Goal: Find specific page/section: Find specific page/section

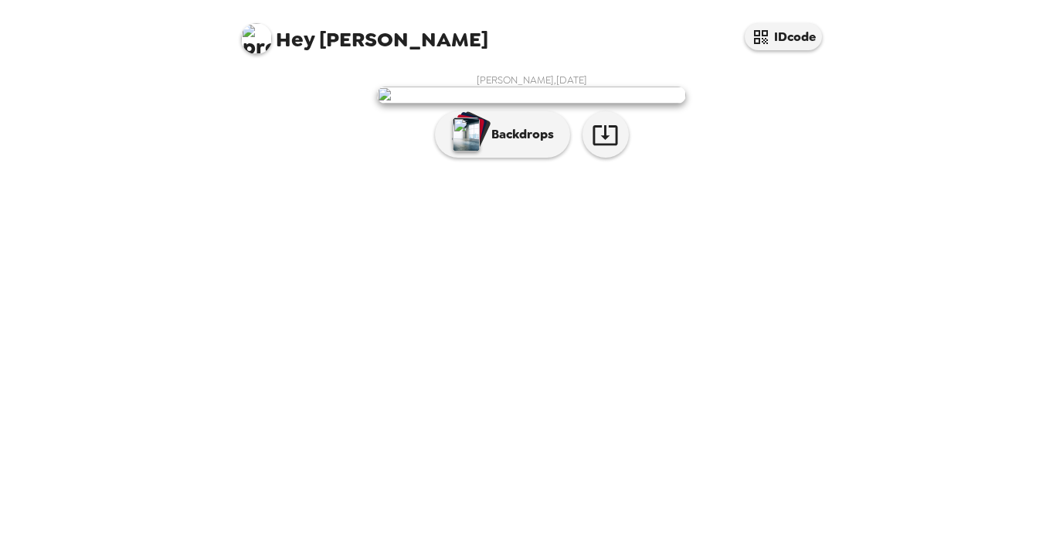
scroll to position [21, 0]
click at [512, 144] on p "Backdrops" at bounding box center [519, 134] width 70 height 19
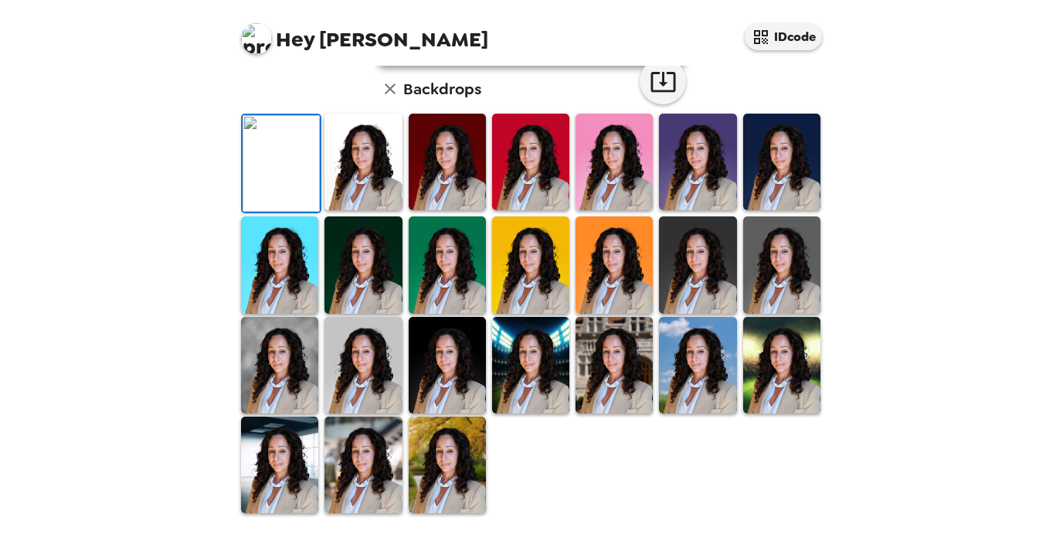
scroll to position [408, 0]
click at [392, 368] on img at bounding box center [362, 365] width 77 height 97
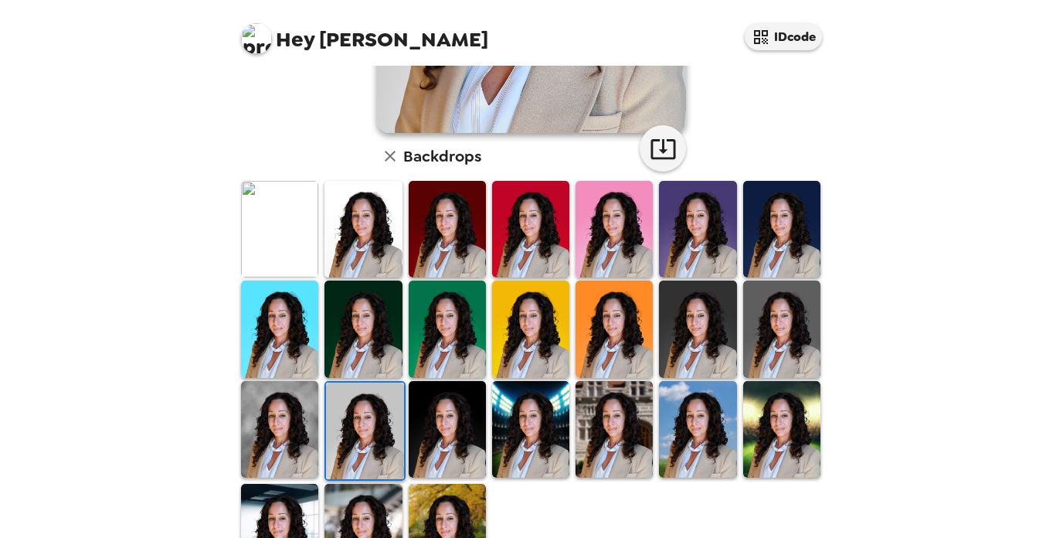
scroll to position [321, 0]
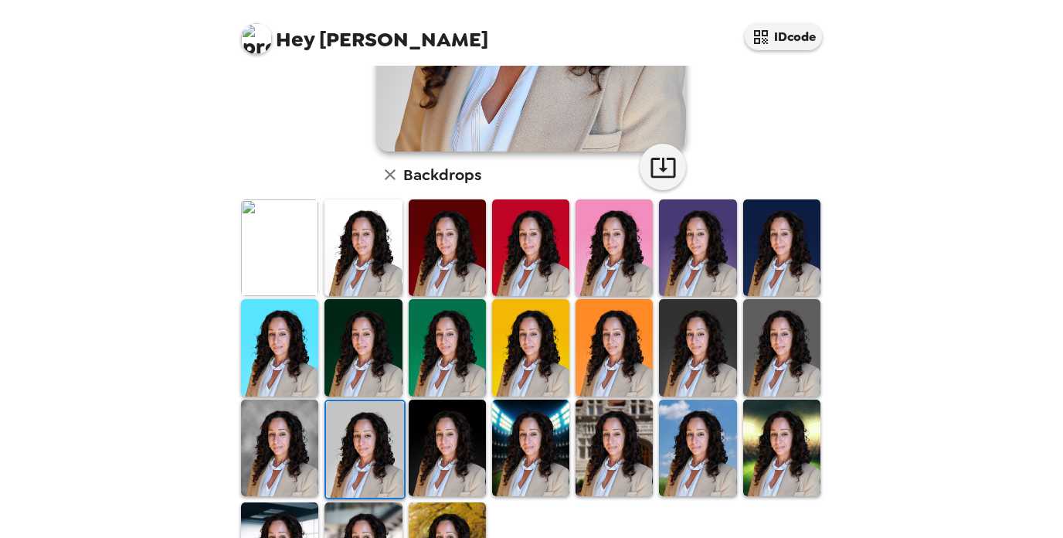
click at [419, 253] on img at bounding box center [447, 247] width 77 height 97
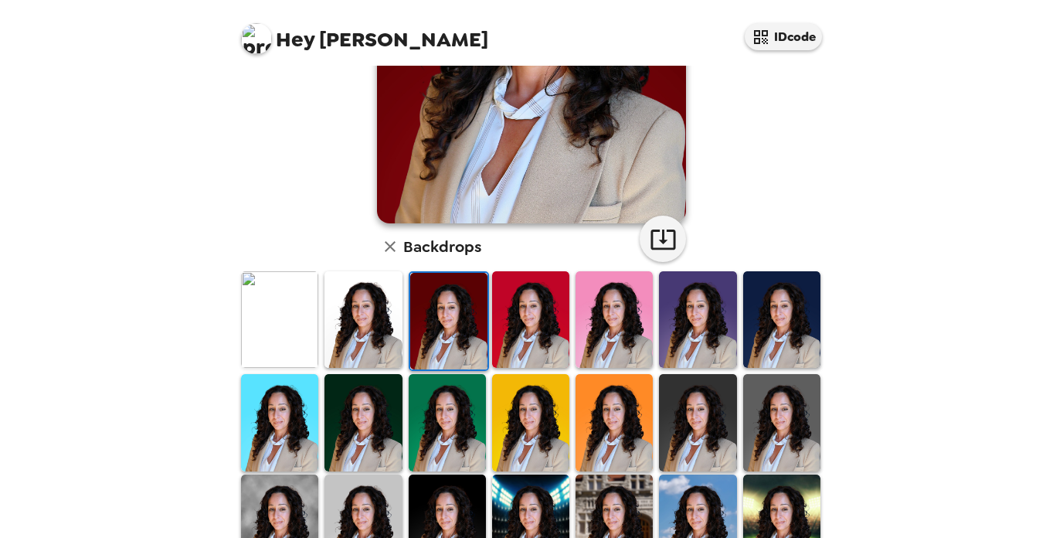
scroll to position [251, 0]
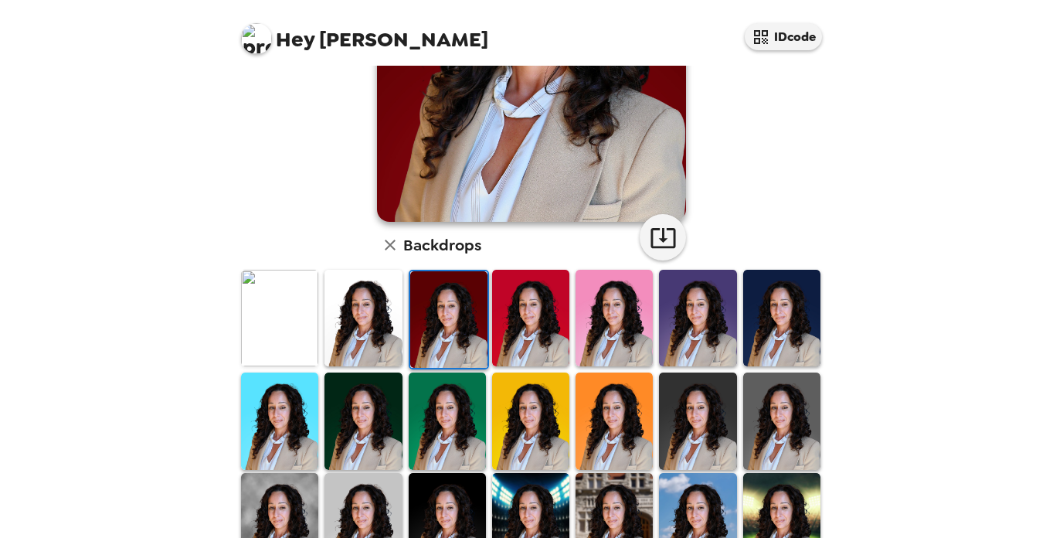
click at [732, 433] on img at bounding box center [697, 420] width 77 height 97
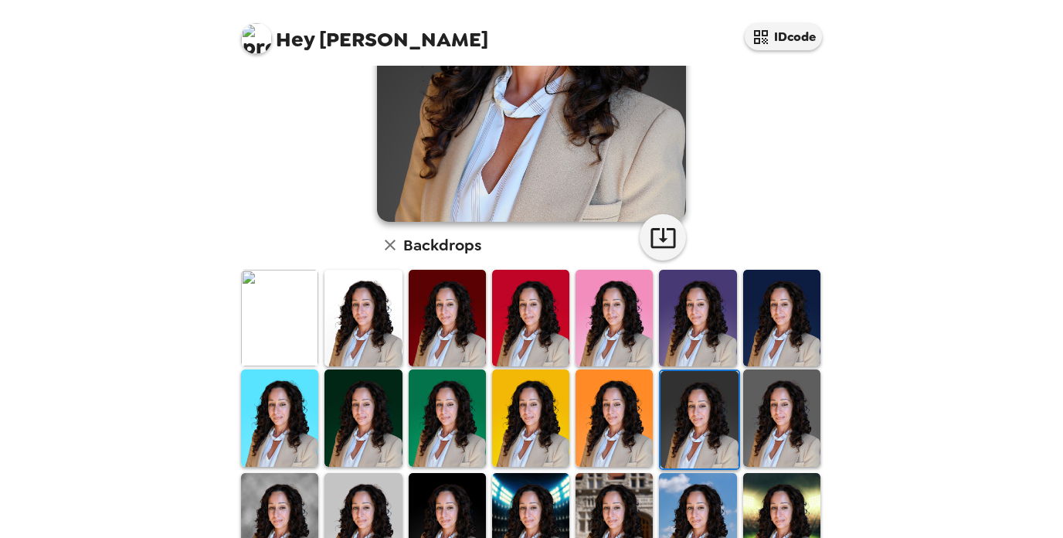
click at [764, 427] on img at bounding box center [781, 417] width 77 height 97
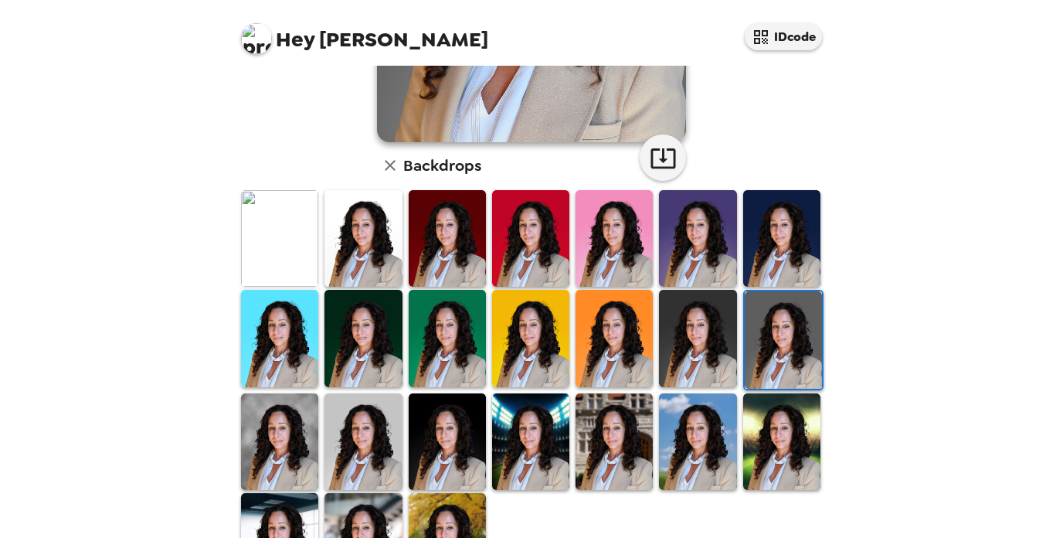
scroll to position [332, 0]
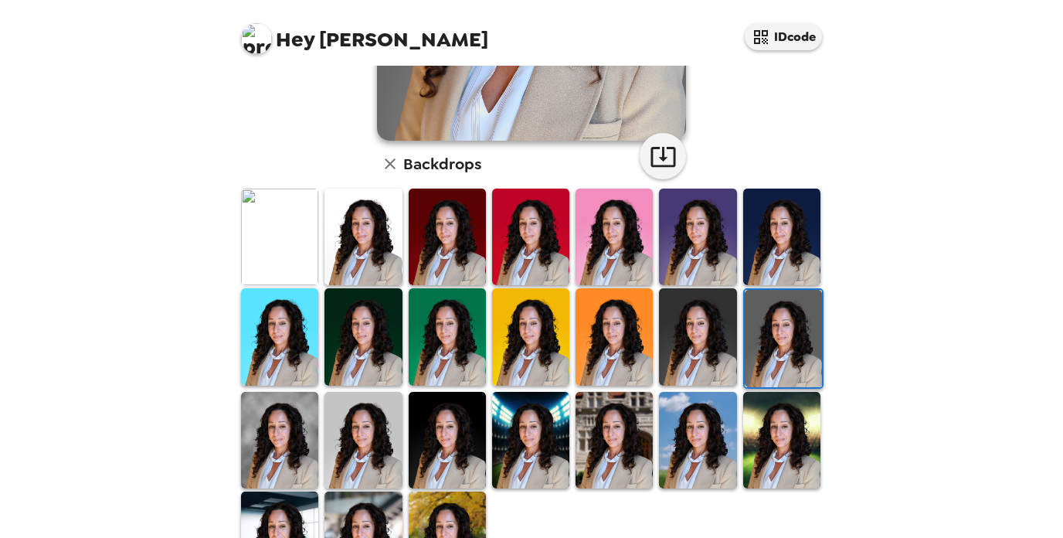
click at [289, 426] on img at bounding box center [279, 440] width 77 height 97
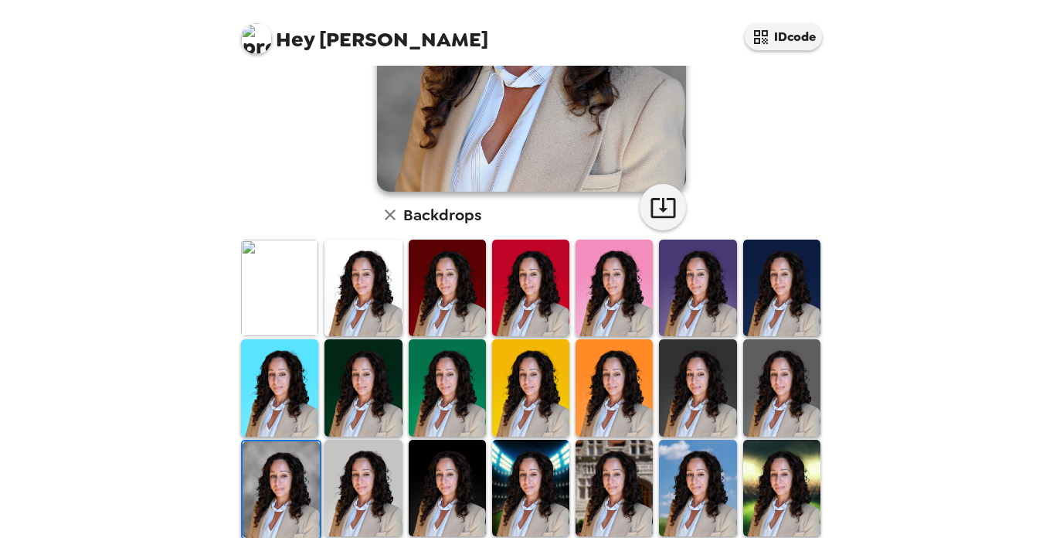
scroll to position [314, 0]
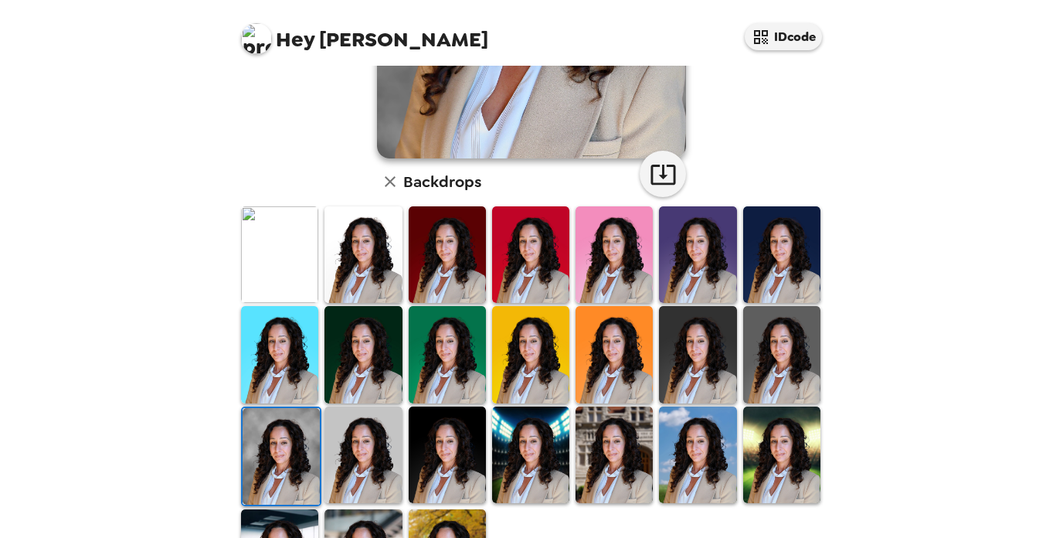
click at [341, 443] on img at bounding box center [362, 454] width 77 height 97
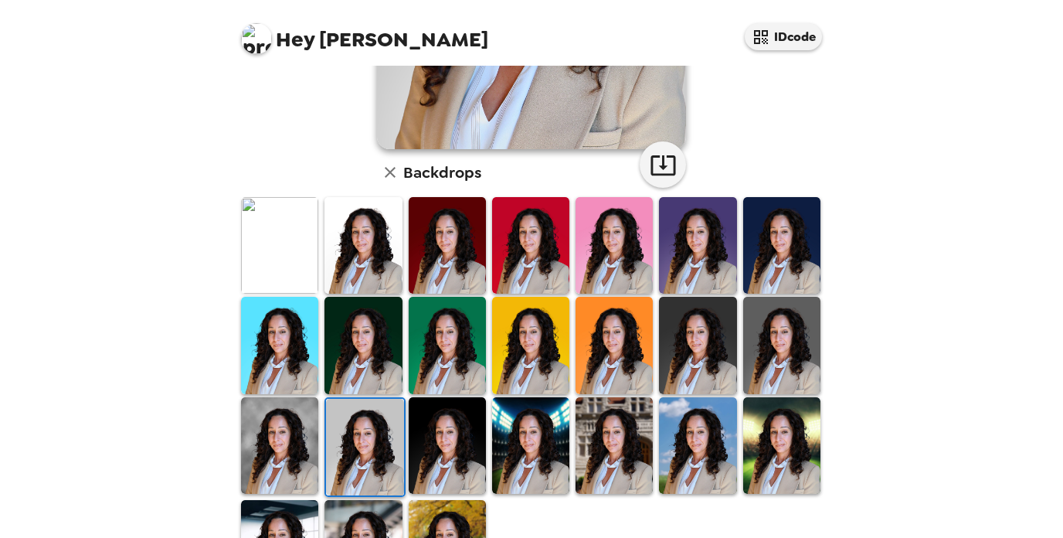
scroll to position [329, 0]
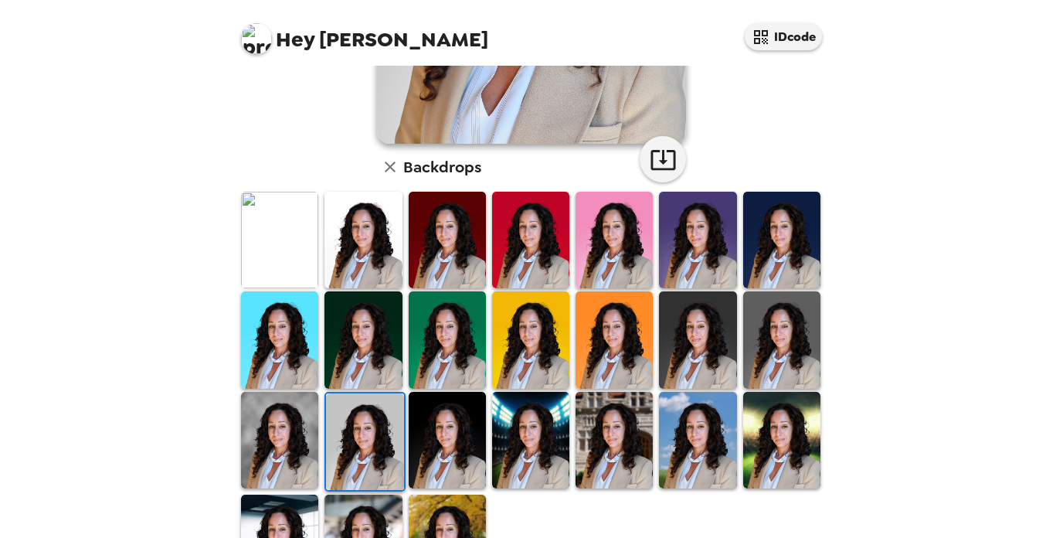
click at [778, 317] on img at bounding box center [781, 339] width 77 height 97
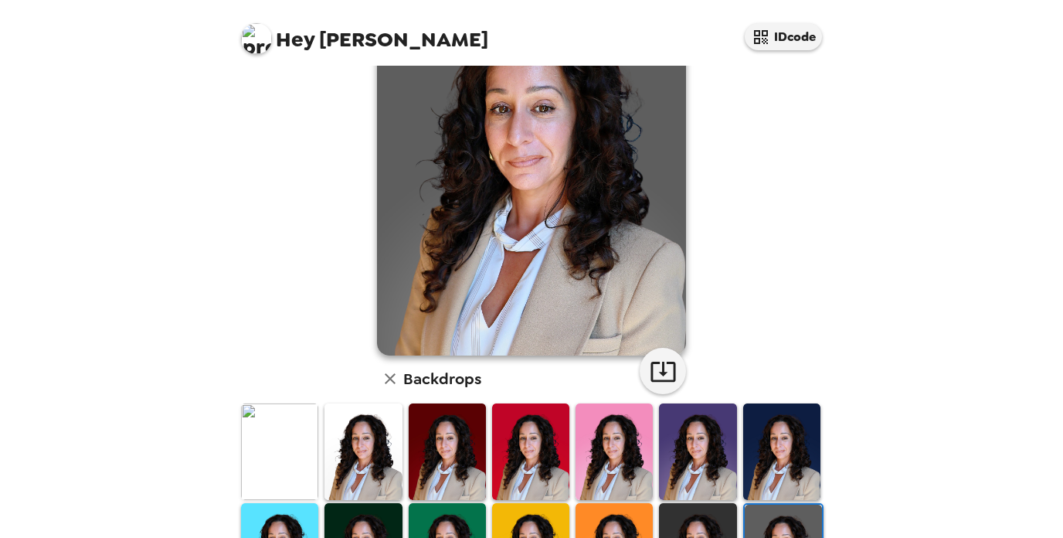
scroll to position [150, 0]
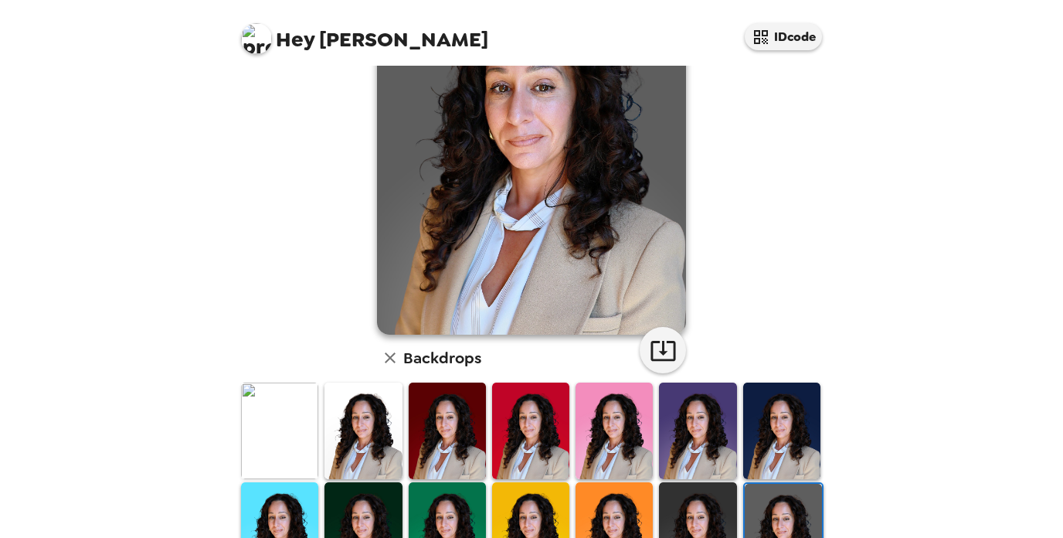
scroll to position [163, 0]
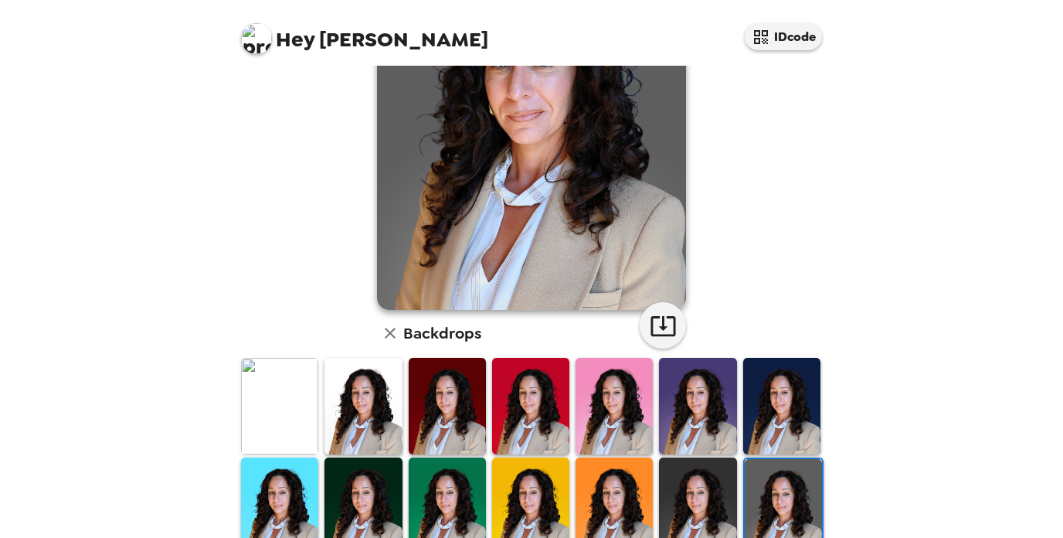
click at [551, 409] on img at bounding box center [530, 406] width 77 height 97
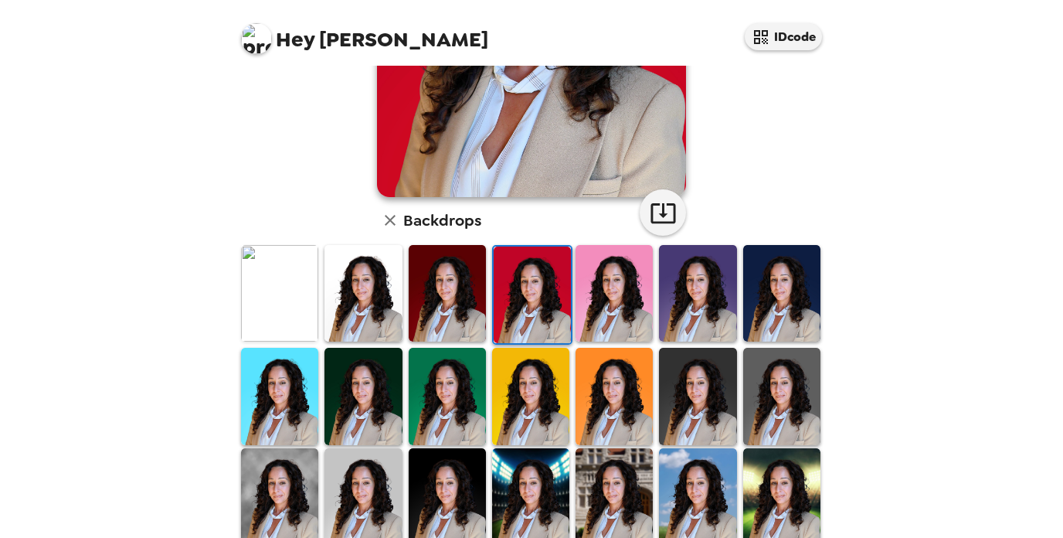
scroll to position [314, 0]
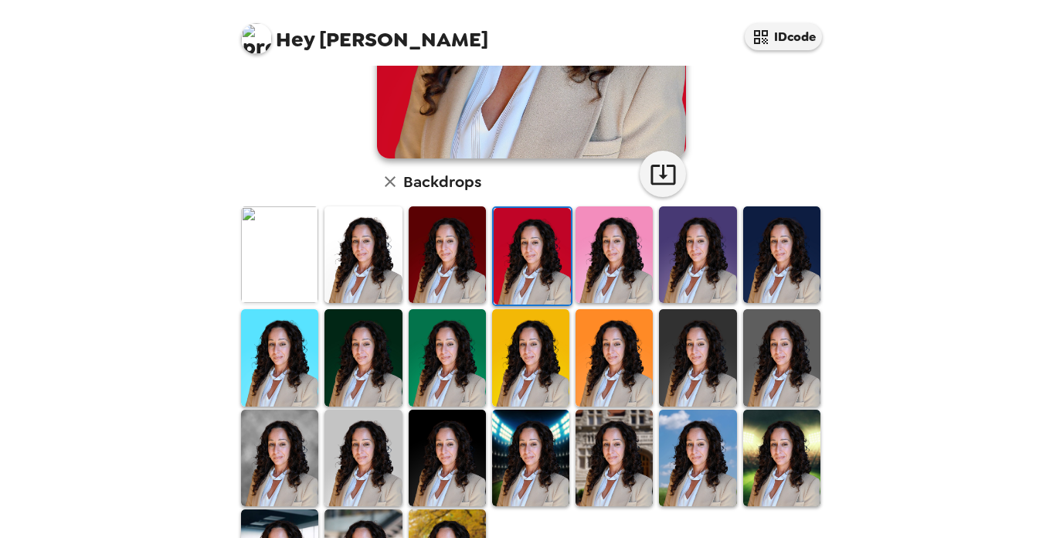
click at [449, 260] on img at bounding box center [447, 254] width 77 height 97
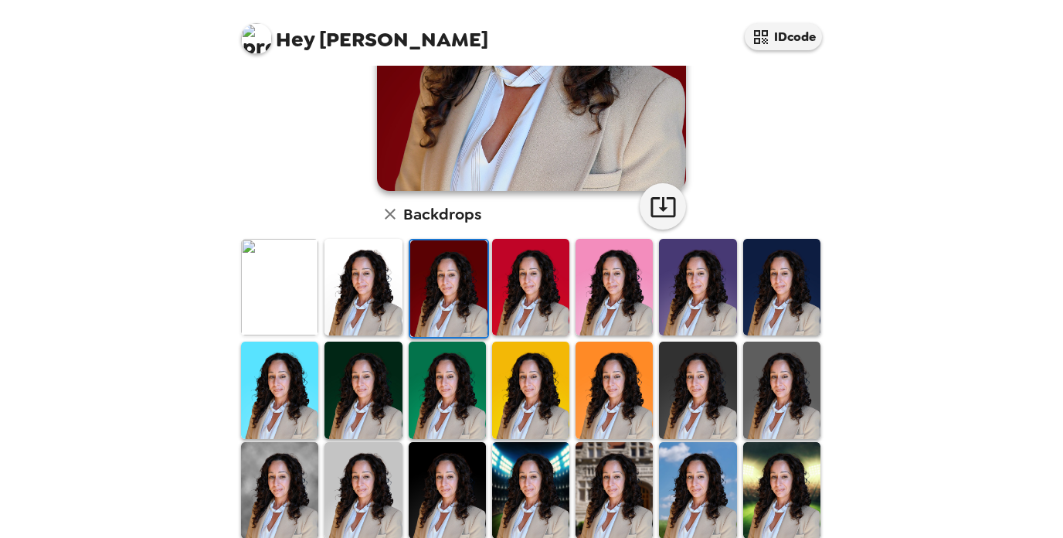
scroll to position [408, 0]
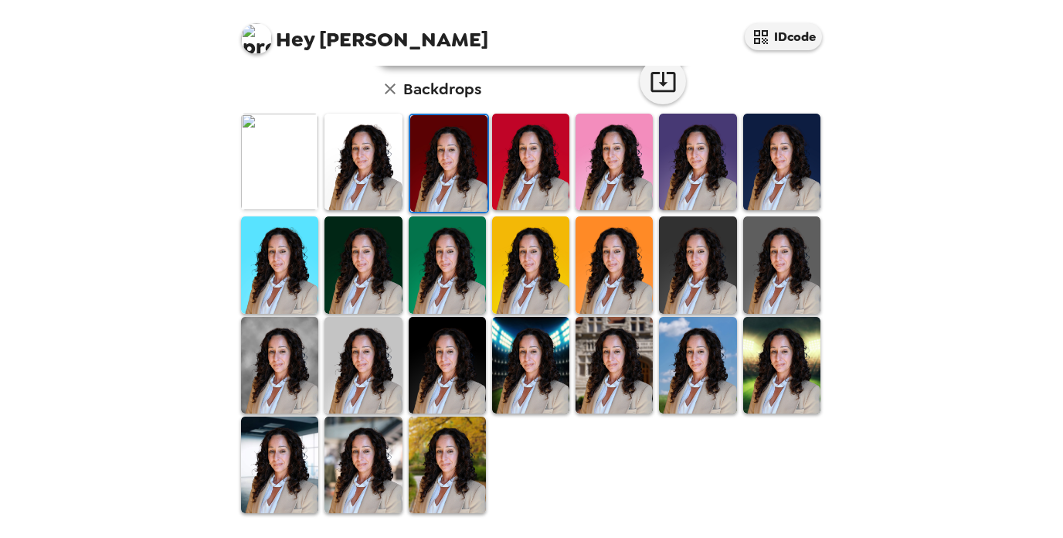
click at [367, 334] on img at bounding box center [362, 365] width 77 height 97
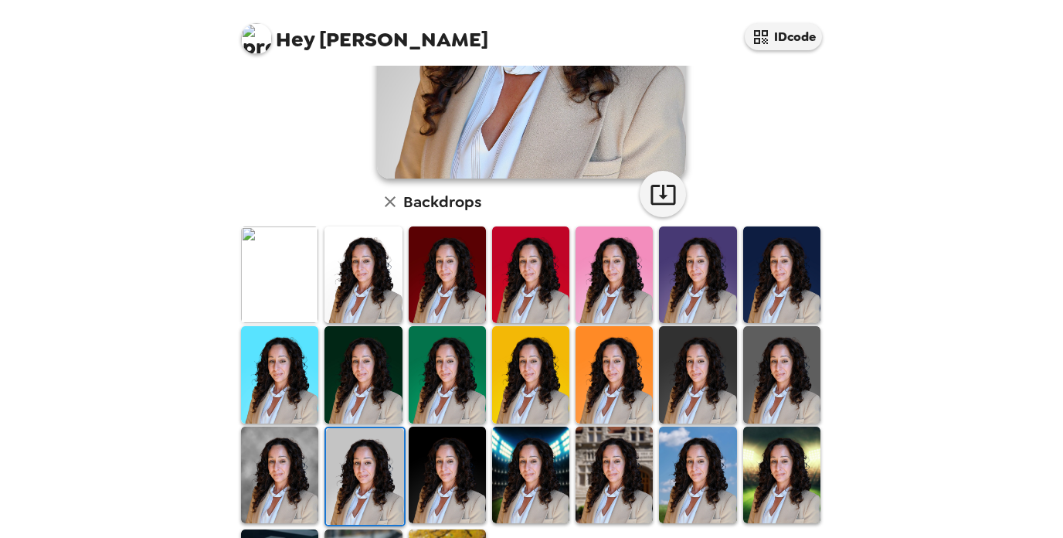
scroll to position [298, 0]
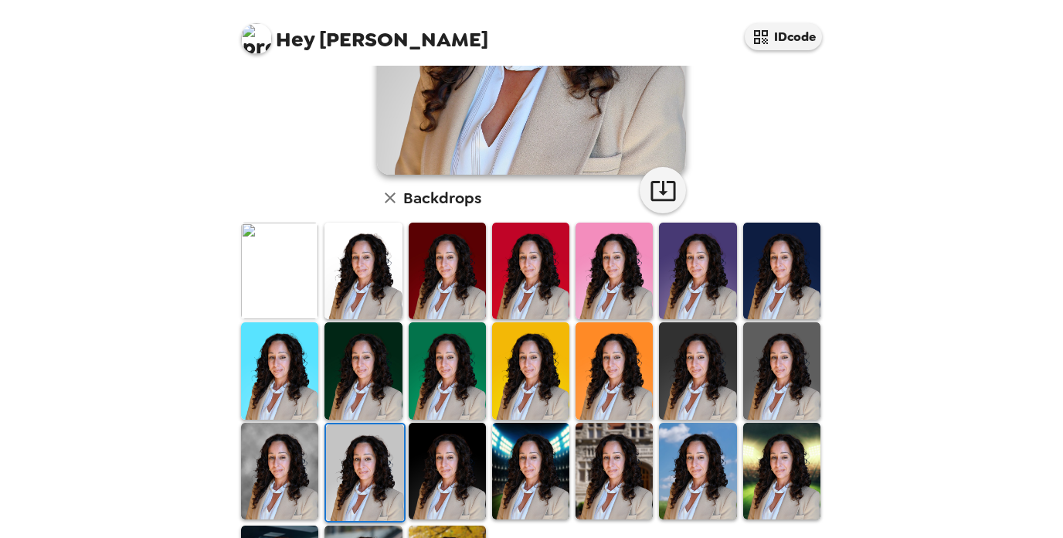
click at [792, 382] on img at bounding box center [781, 370] width 77 height 97
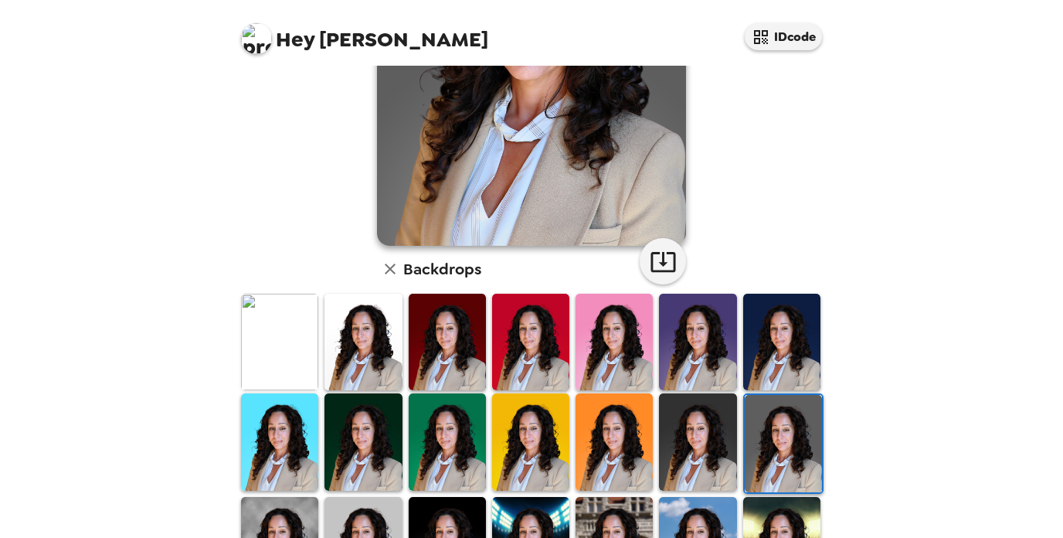
scroll to position [408, 0]
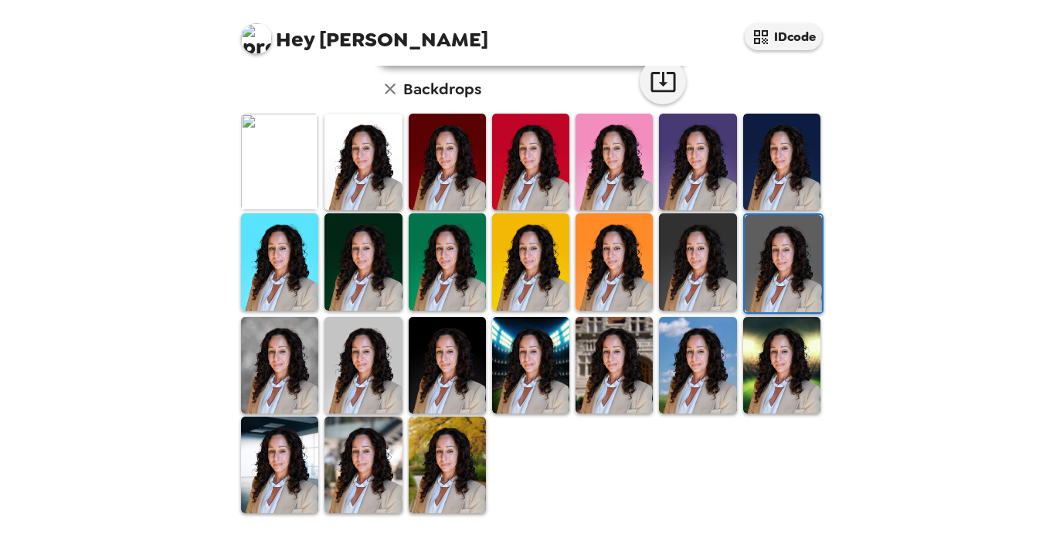
click at [290, 372] on img at bounding box center [279, 365] width 77 height 97
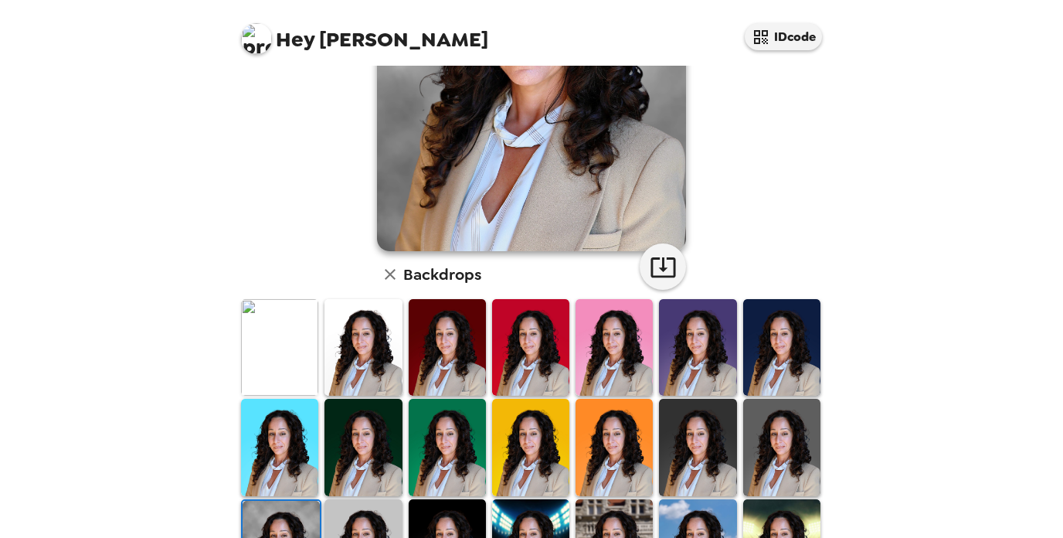
scroll to position [233, 0]
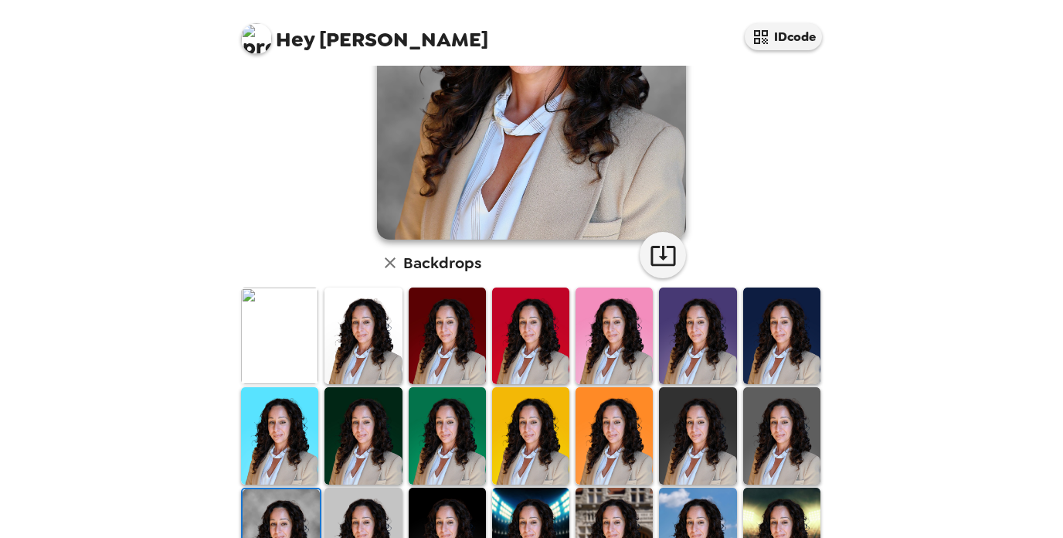
click at [775, 433] on img at bounding box center [781, 435] width 77 height 97
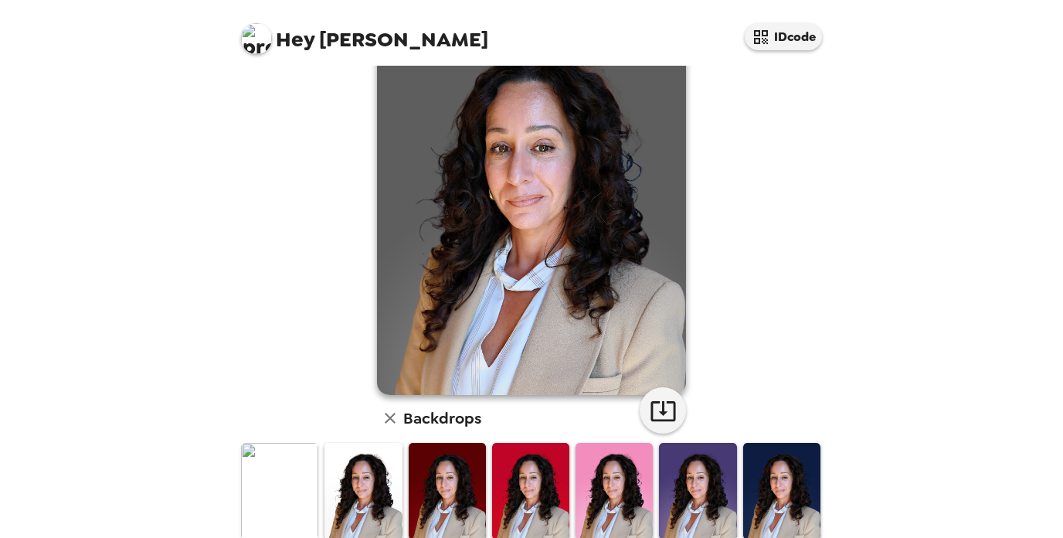
scroll to position [0, 0]
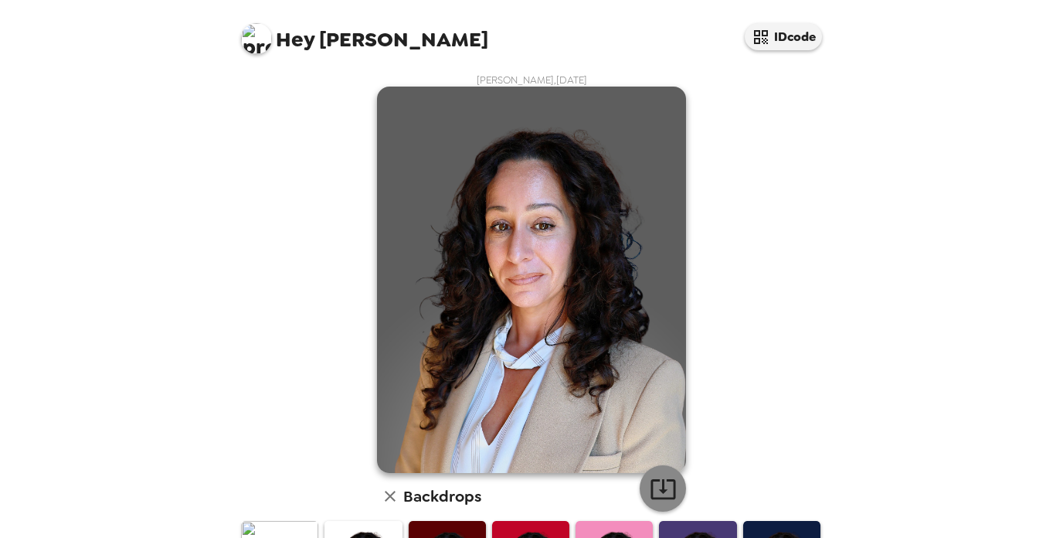
click at [668, 481] on icon "button" at bounding box center [662, 489] width 25 height 20
